Goal: Information Seeking & Learning: Learn about a topic

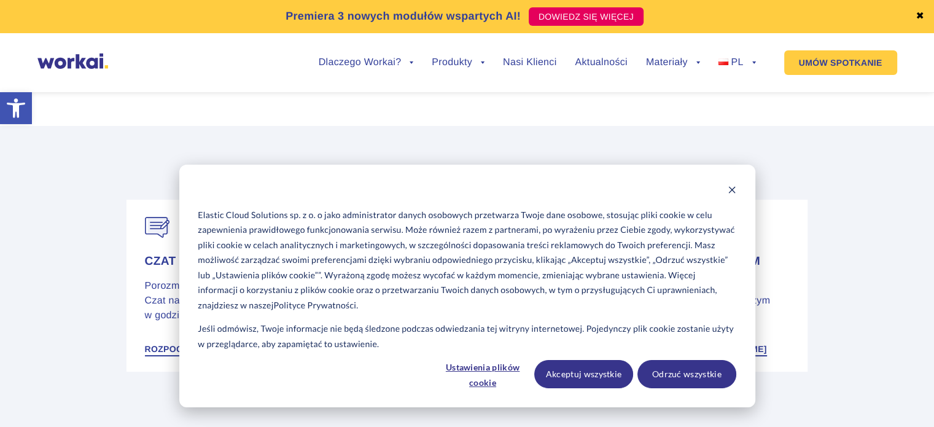
scroll to position [184, 0]
click at [729, 187] on icon "Dismiss cookie banner" at bounding box center [731, 190] width 7 height 7
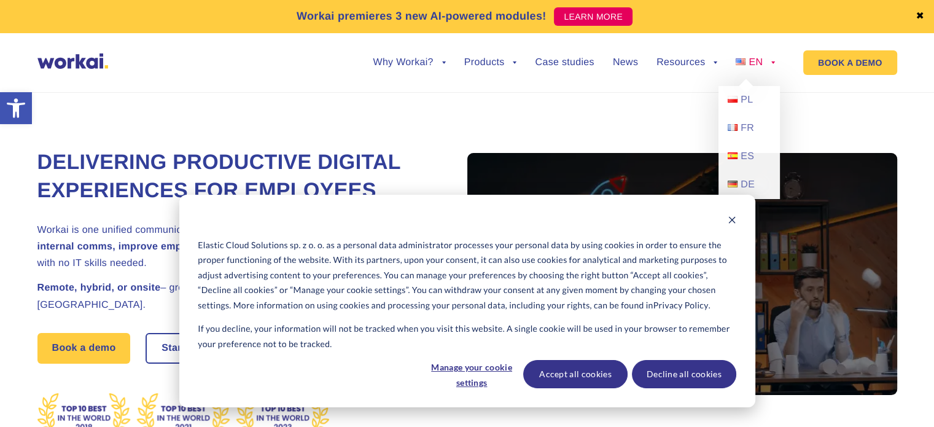
click at [774, 61] on link "EN" at bounding box center [755, 63] width 39 height 10
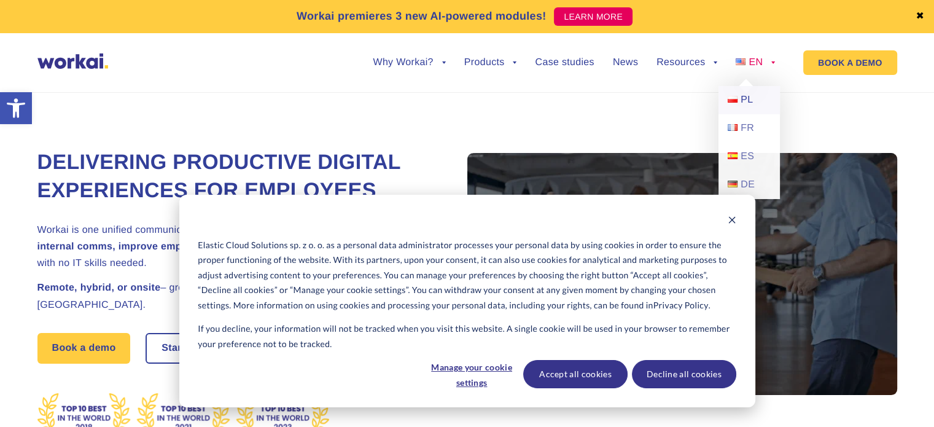
click at [753, 98] on link "PL" at bounding box center [748, 100] width 61 height 28
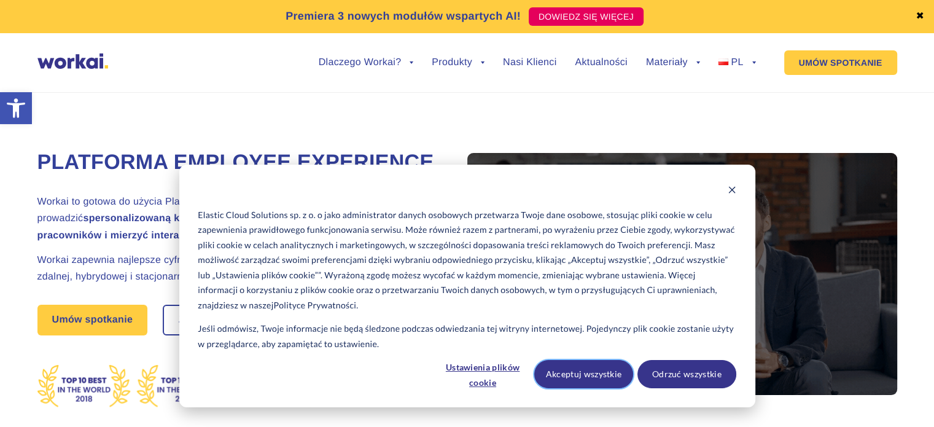
click at [569, 376] on button "Akceptuj wszystkie" at bounding box center [583, 374] width 99 height 28
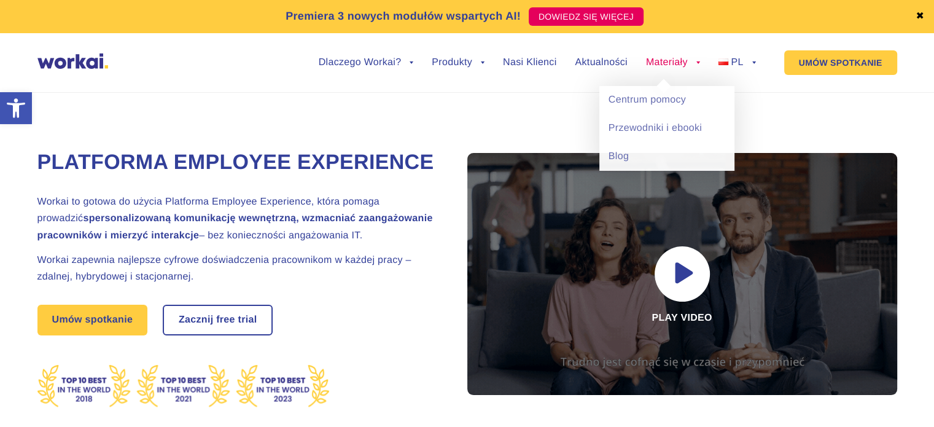
click at [658, 63] on link "Materiały" at bounding box center [673, 63] width 54 height 10
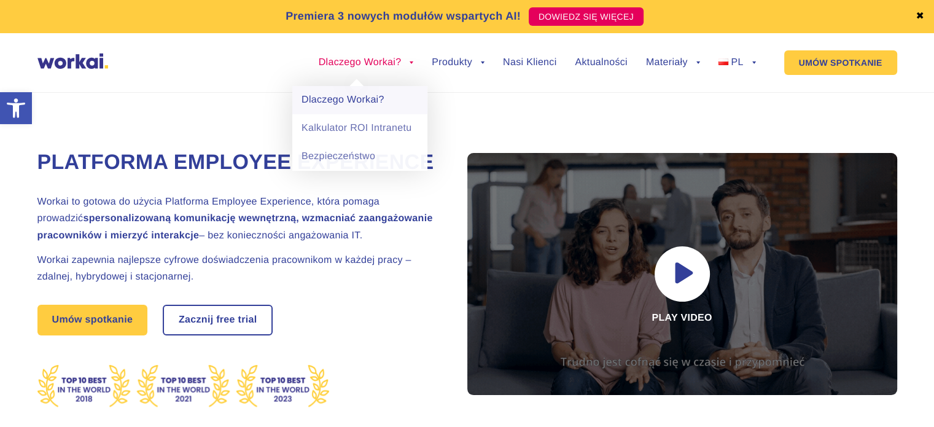
click at [336, 99] on link "Dlaczego Workai?" at bounding box center [359, 100] width 135 height 28
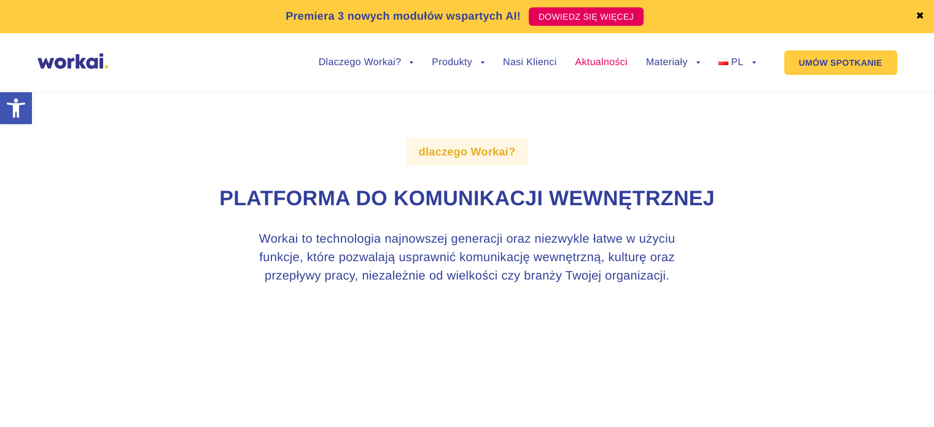
click at [596, 63] on link "Aktualności" at bounding box center [601, 63] width 52 height 10
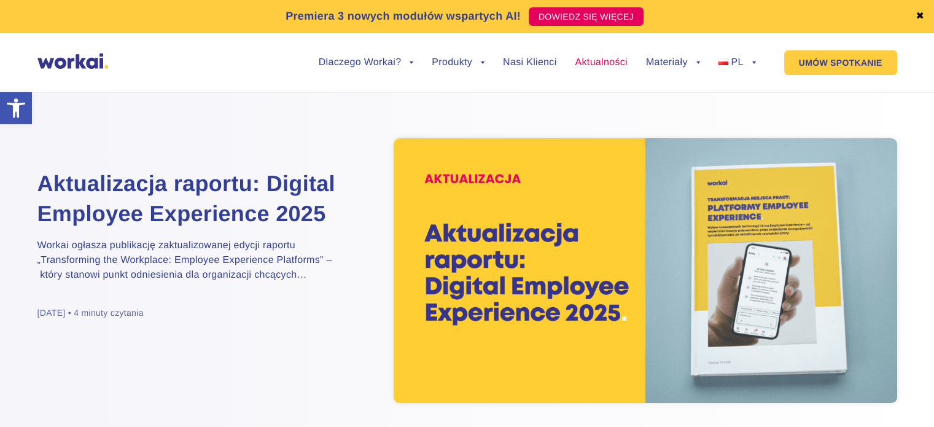
click at [616, 61] on link "Aktualności" at bounding box center [601, 63] width 52 height 10
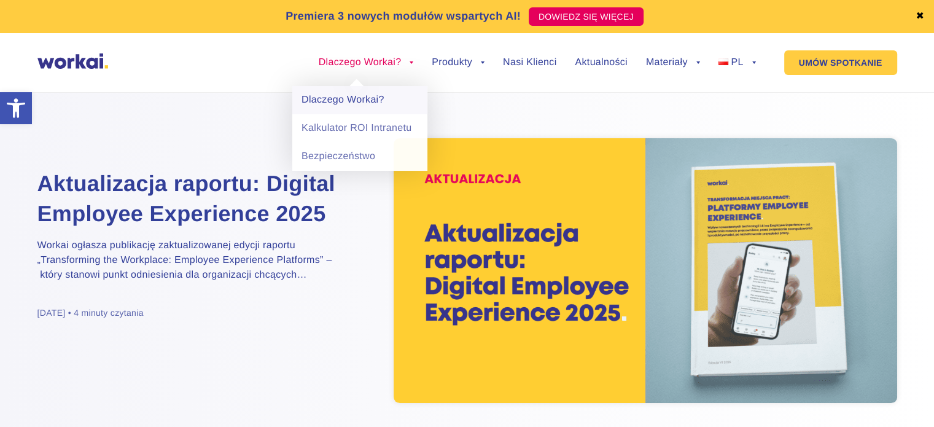
click at [322, 99] on link "Dlaczego Workai?" at bounding box center [359, 100] width 135 height 28
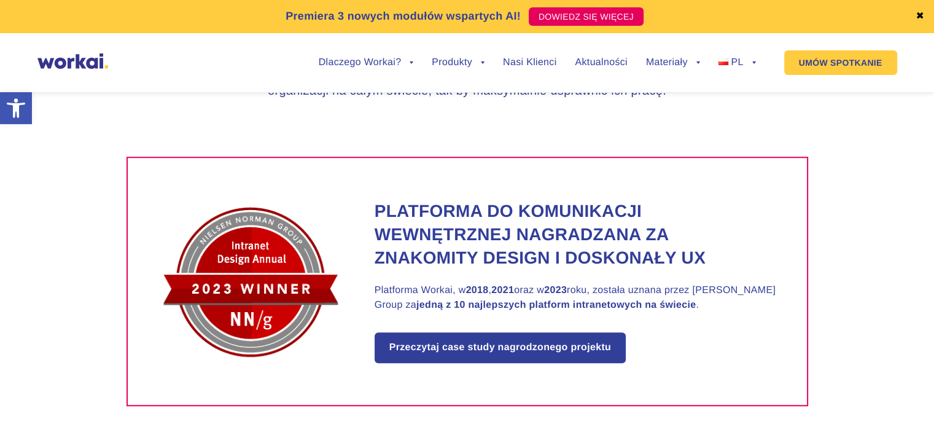
scroll to position [553, 0]
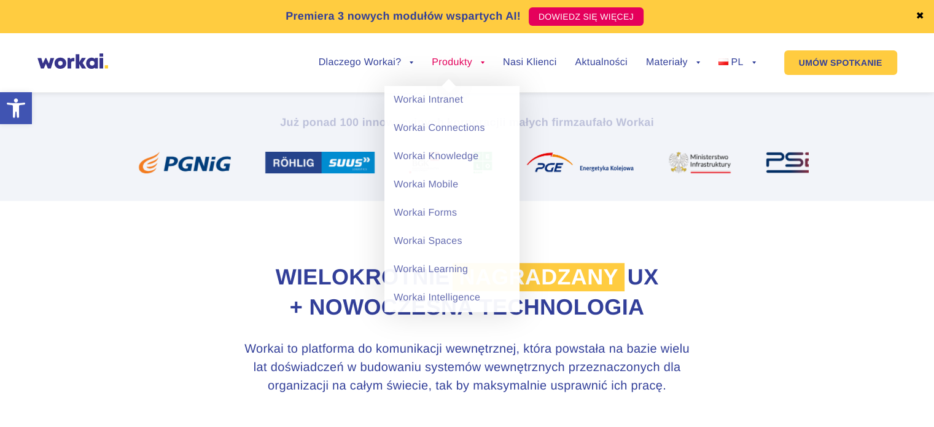
click at [479, 61] on link "Produkty" at bounding box center [458, 63] width 53 height 10
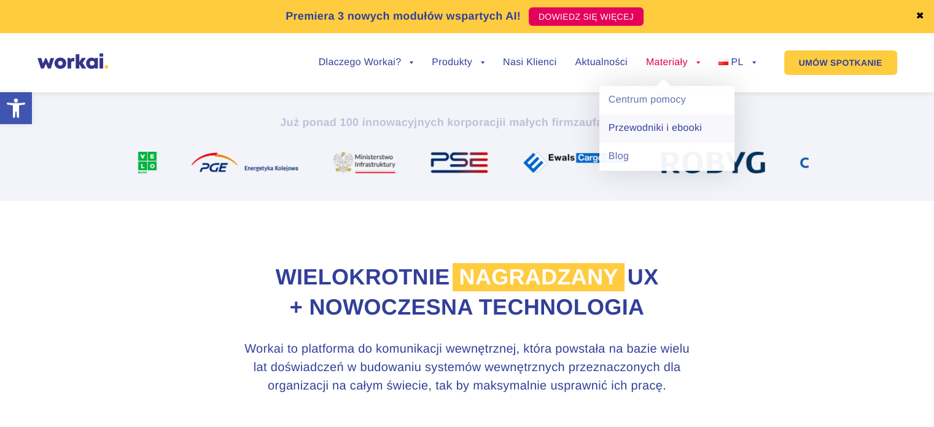
click at [637, 129] on link "Przewodniki i ebooki" at bounding box center [666, 128] width 135 height 28
